Goal: Register for event/course

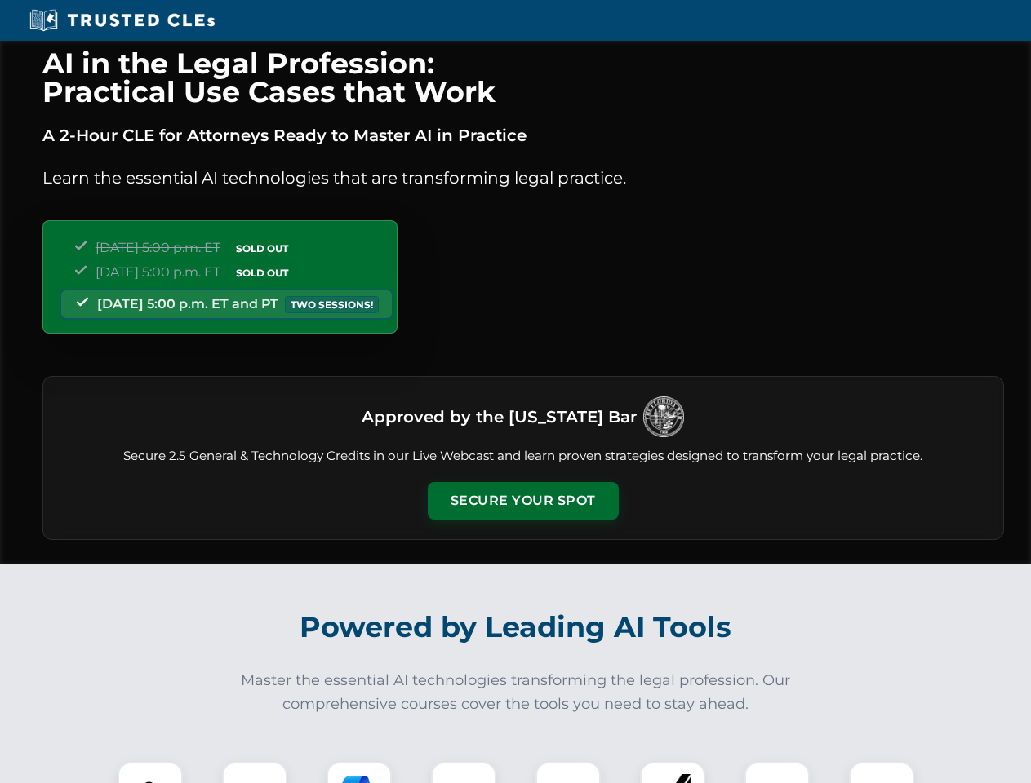
click at [522, 501] on button "Secure Your Spot" at bounding box center [523, 501] width 191 height 38
click at [150, 773] on img at bounding box center [149, 794] width 47 height 47
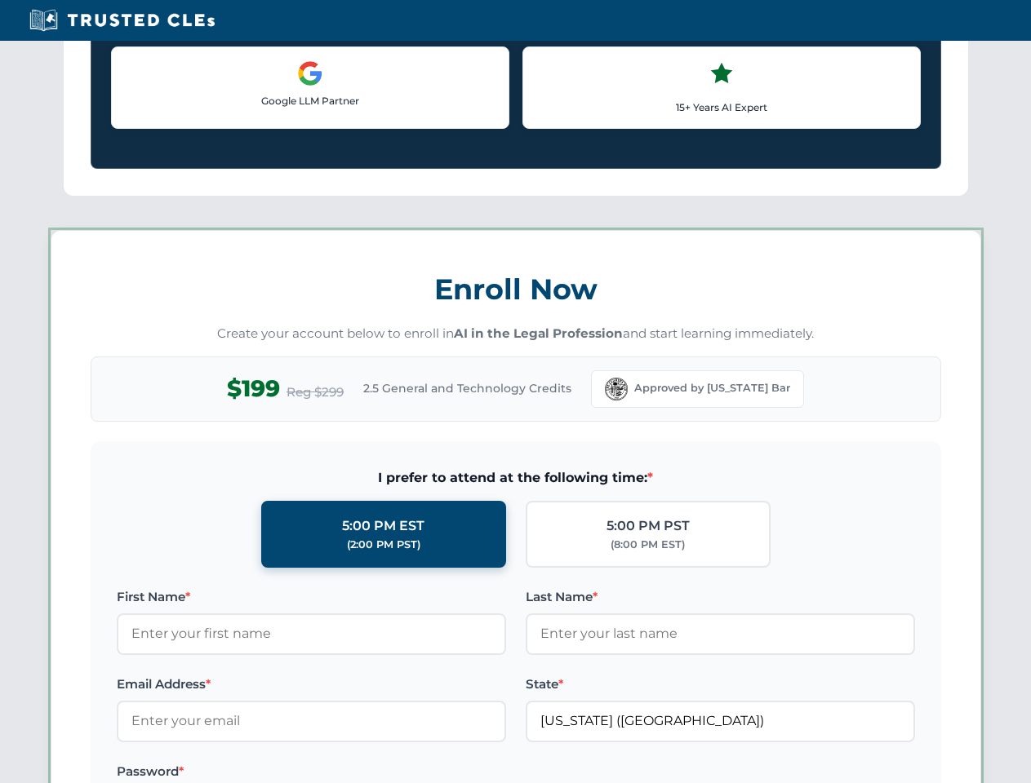
click at [359, 773] on label "Password *" at bounding box center [311, 772] width 389 height 20
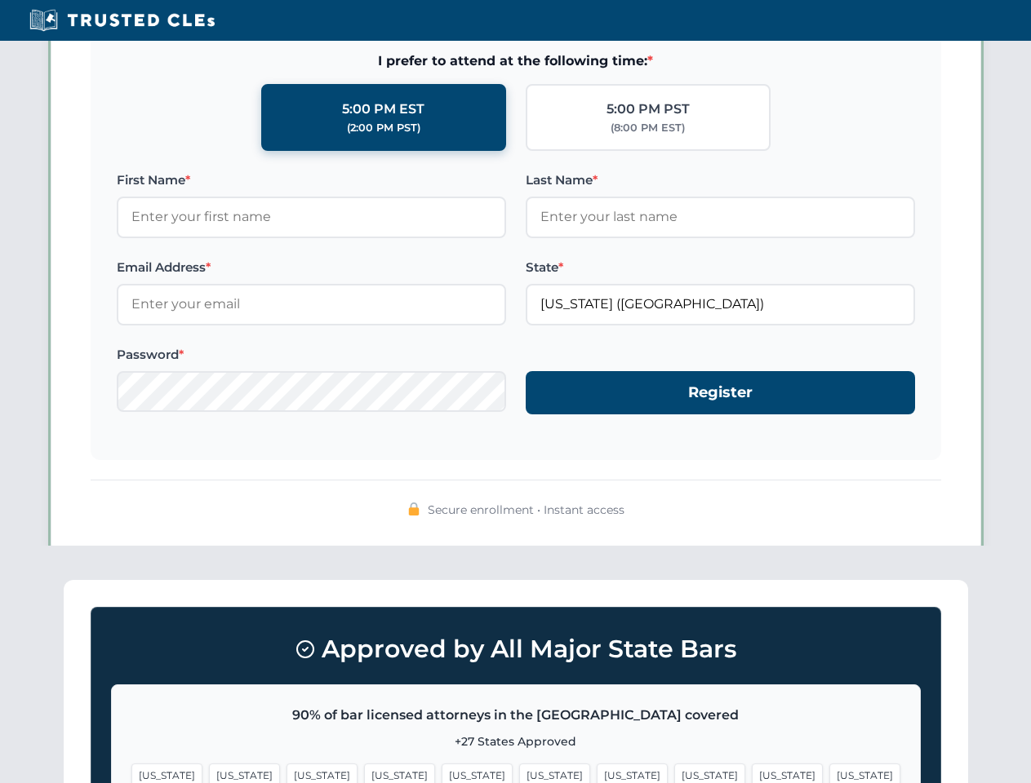
click at [752, 773] on span "[US_STATE]" at bounding box center [787, 776] width 71 height 24
